Goal: Check status: Check status

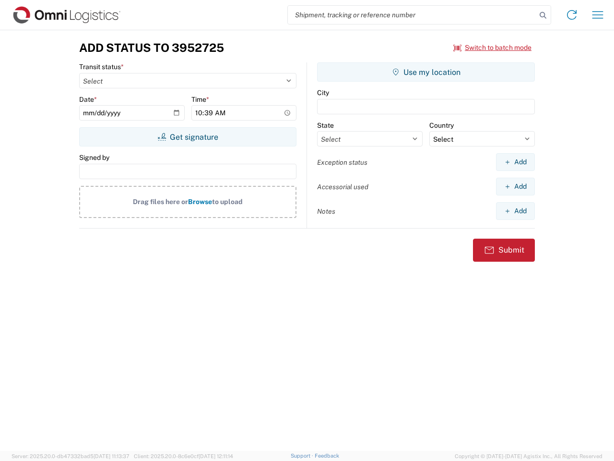
click at [412, 15] on input "search" at bounding box center [412, 15] width 249 height 18
click at [543, 15] on icon at bounding box center [543, 15] width 13 height 13
click at [572, 15] on icon at bounding box center [571, 14] width 15 height 15
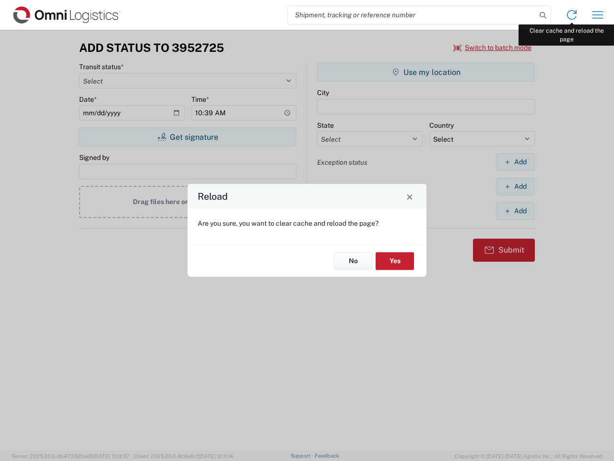
click at [598, 15] on div "Reload Are you sure, you want to clear cache and reload the page? No Yes" at bounding box center [307, 230] width 614 height 461
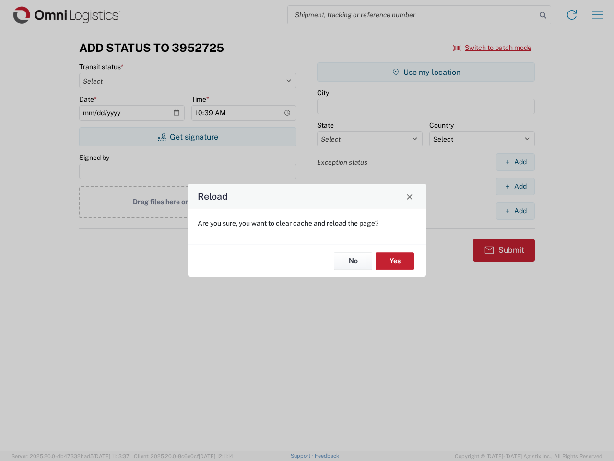
click at [493, 48] on div "Reload Are you sure, you want to clear cache and reload the page? No Yes" at bounding box center [307, 230] width 614 height 461
click at [188, 137] on div "Reload Are you sure, you want to clear cache and reload the page? No Yes" at bounding box center [307, 230] width 614 height 461
click at [426, 72] on div "Reload Are you sure, you want to clear cache and reload the page? No Yes" at bounding box center [307, 230] width 614 height 461
click at [515, 162] on div "Reload Are you sure, you want to clear cache and reload the page? No Yes" at bounding box center [307, 230] width 614 height 461
click at [515, 186] on div "Reload Are you sure, you want to clear cache and reload the page? No Yes" at bounding box center [307, 230] width 614 height 461
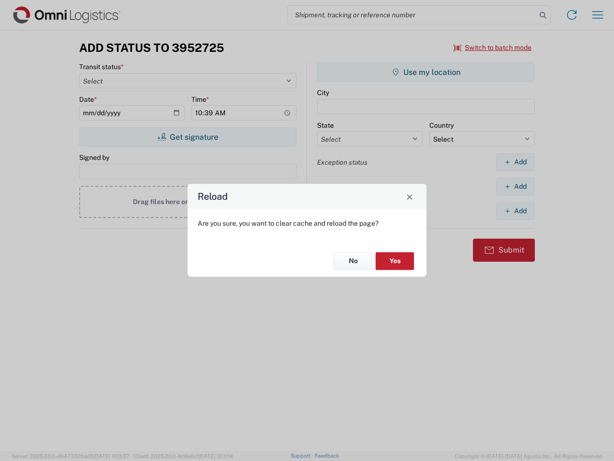
click at [515, 211] on div "Reload Are you sure, you want to clear cache and reload the page? No Yes" at bounding box center [307, 230] width 614 height 461
